Goal: Find specific page/section: Find specific page/section

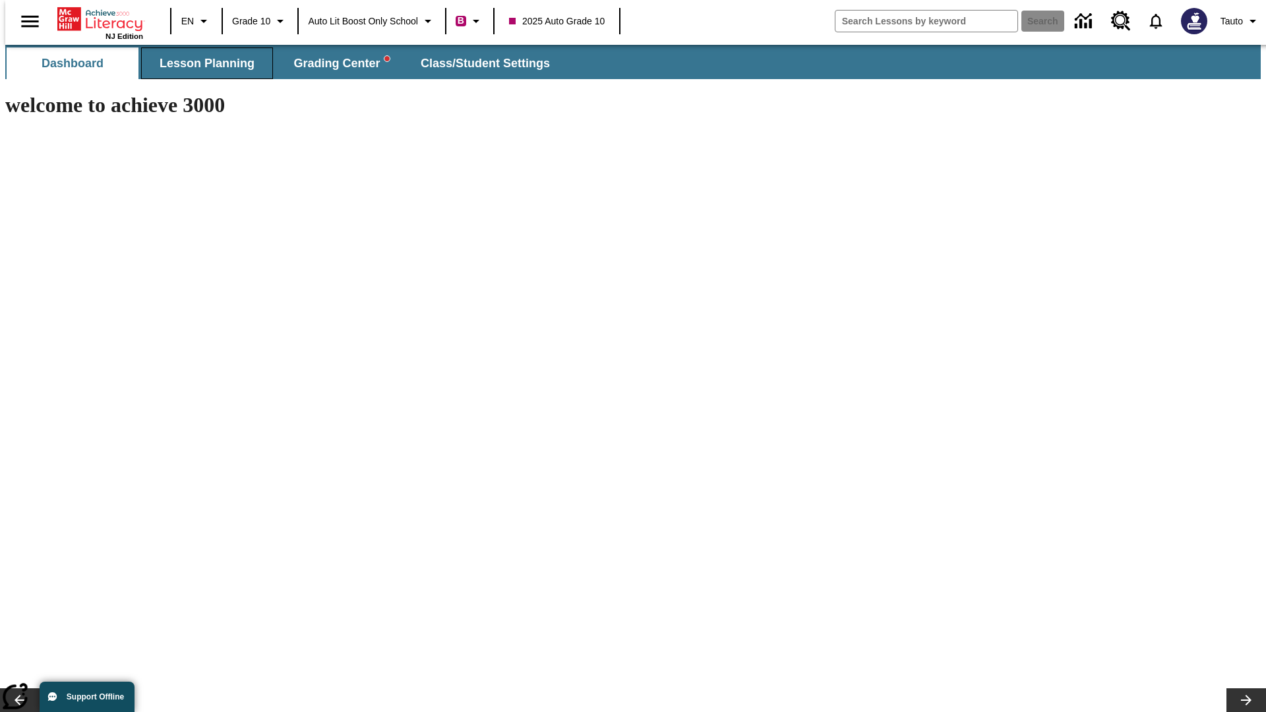
click at [202, 63] on span "Lesson Planning" at bounding box center [207, 63] width 95 height 15
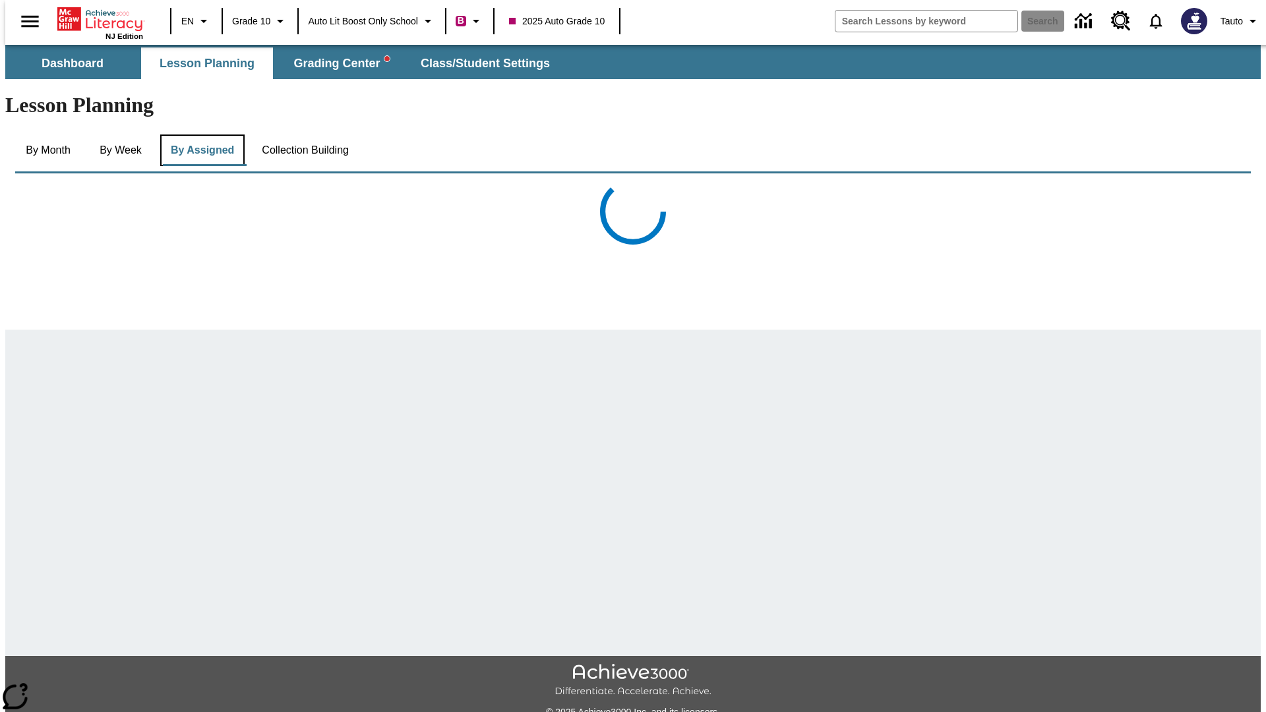
click at [199, 135] on button "By Assigned" at bounding box center [202, 151] width 84 height 32
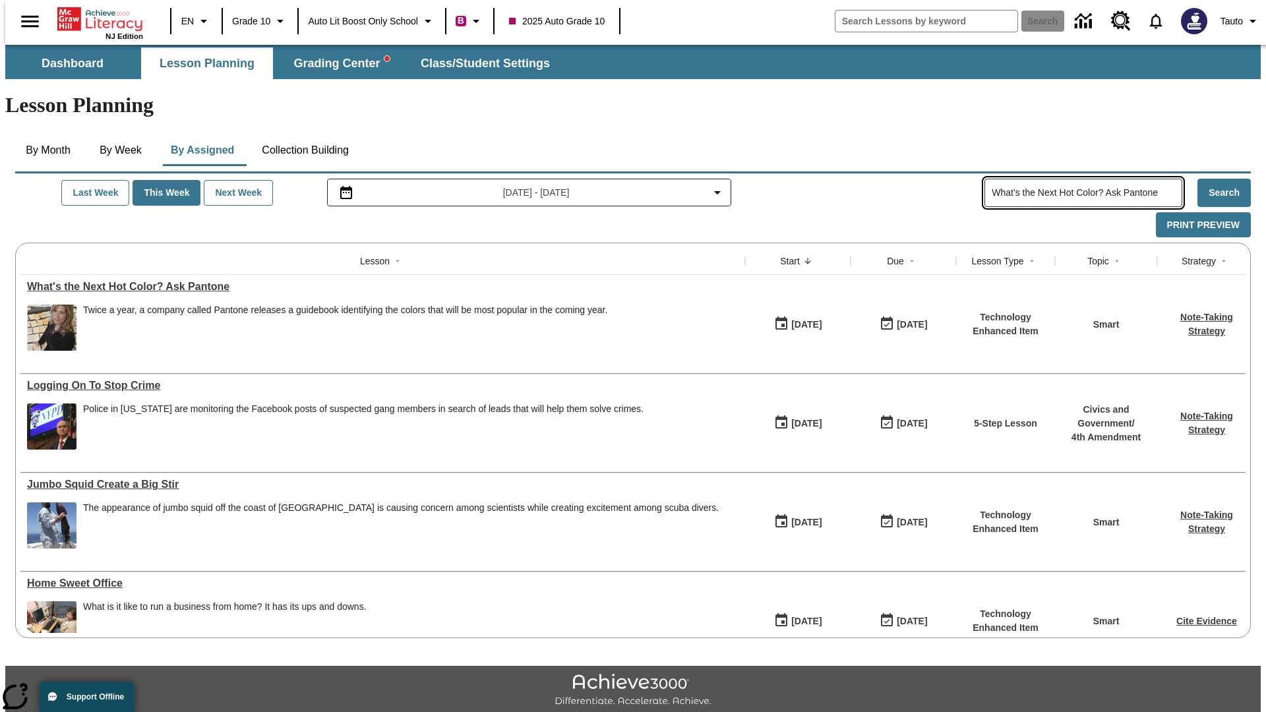
type input "What's the Next Hot Color? Ask Pantone"
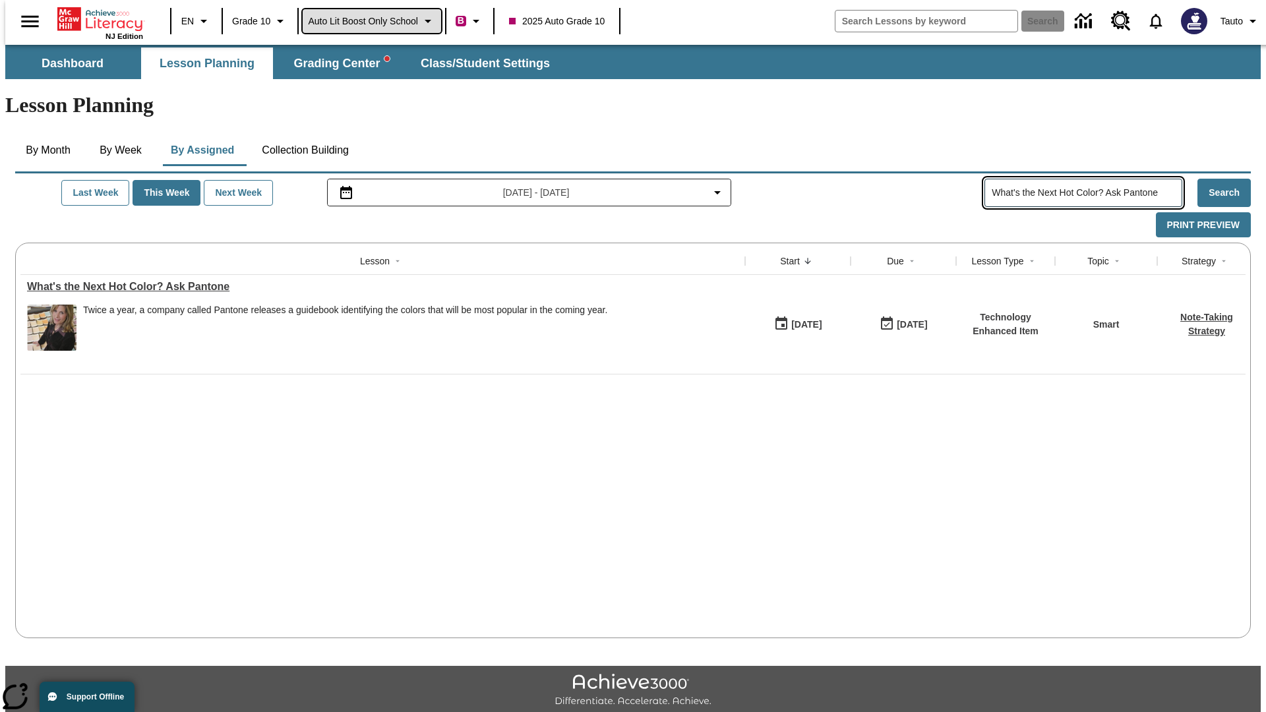
click at [371, 21] on span "Auto Lit Boost only School" at bounding box center [363, 22] width 110 height 14
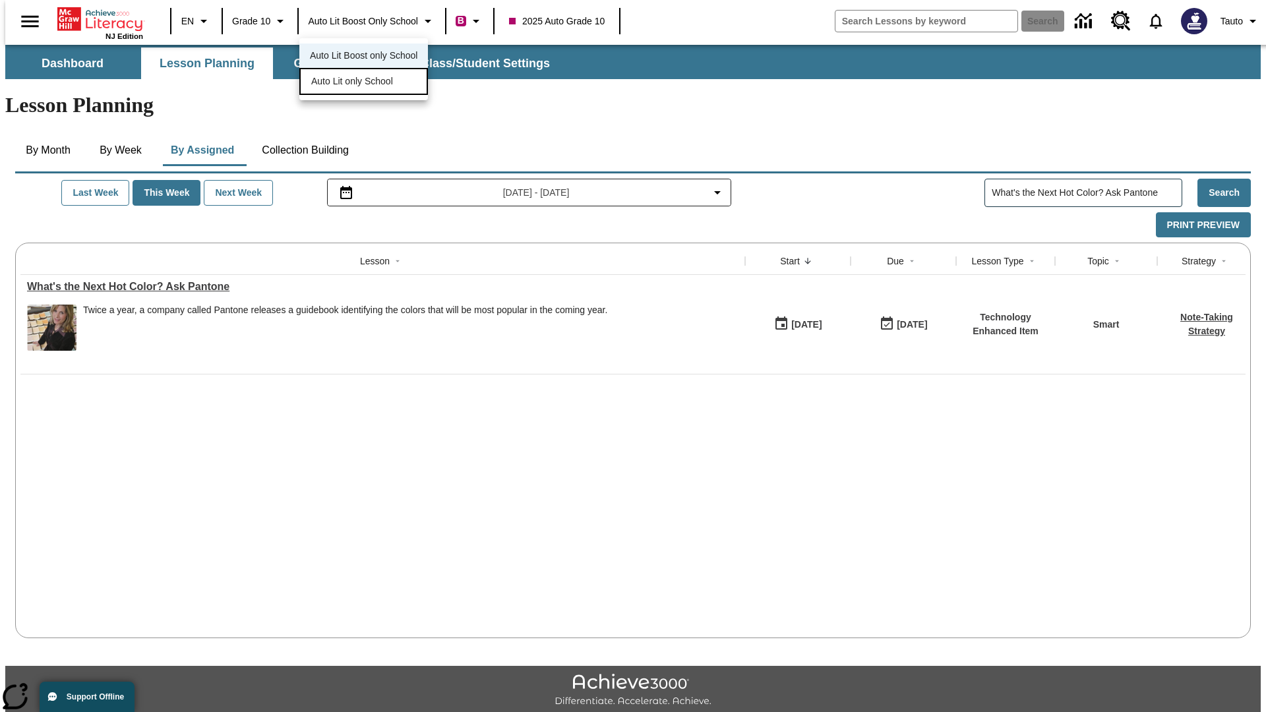
click at [353, 82] on span "Auto Lit only School" at bounding box center [352, 82] width 82 height 14
